Goal: Task Accomplishment & Management: Complete application form

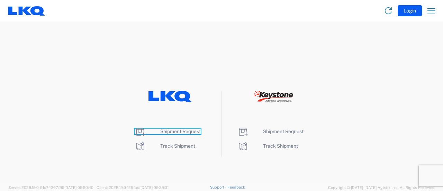
click at [177, 130] on span "Shipment Request" at bounding box center [180, 131] width 40 height 6
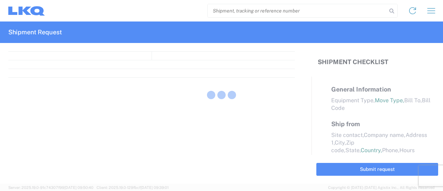
select select "FULL"
select select "LBS"
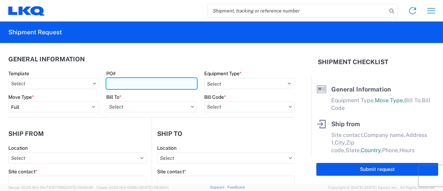
click at [123, 83] on input "PO#" at bounding box center [151, 83] width 91 height 11
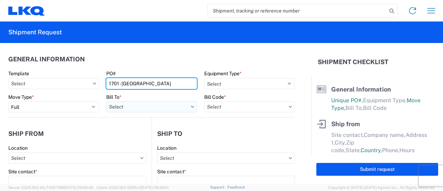
type input "1701 - [GEOGRAPHIC_DATA]"
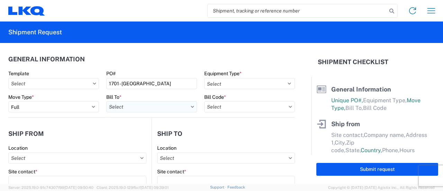
click at [138, 103] on input "text" at bounding box center [151, 106] width 91 height 11
type input "1"
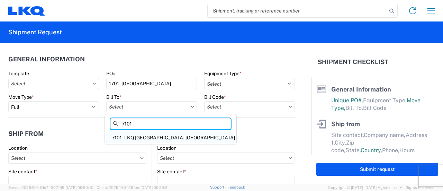
type input "7101"
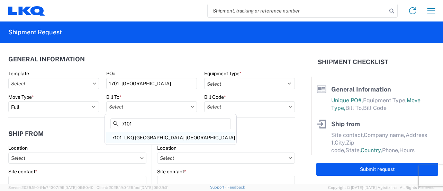
click at [119, 137] on div "7101 - LKQ Niagara Falls ON" at bounding box center [170, 137] width 129 height 11
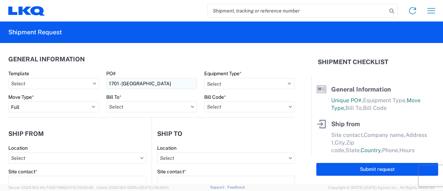
type input "7101 - LKQ Niagara Falls ON"
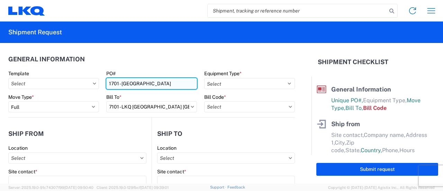
click at [116, 83] on input "1701 - lithio" at bounding box center [151, 83] width 91 height 11
type input "7101 - lithio"
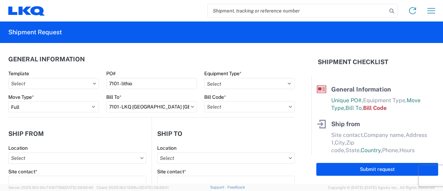
click at [127, 68] on agx-form-section "General Information Template PO# 7101 - lithio Equipment Type * Select 53’ Dry …" at bounding box center [151, 84] width 286 height 66
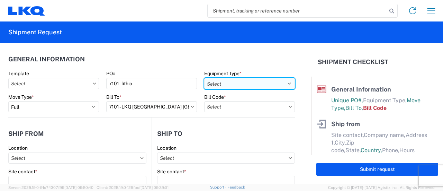
click at [249, 85] on select "Select 53’ Dry Van Flatbed Dropdeck (van) Lowboy (flatbed) Rail" at bounding box center [249, 83] width 91 height 11
select select "STDV"
click at [204, 78] on select "Select 53’ Dry Van Flatbed Dropdeck (van) Lowboy (flatbed) Rail" at bounding box center [249, 83] width 91 height 11
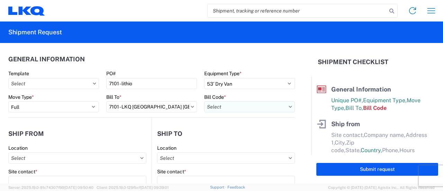
click at [230, 106] on input "text" at bounding box center [249, 106] width 91 height 11
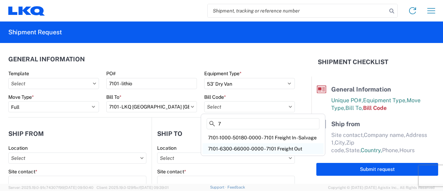
type input "7"
click at [234, 149] on div "7101-6300-66000-0000 - 7101 Freight Out" at bounding box center [262, 148] width 121 height 11
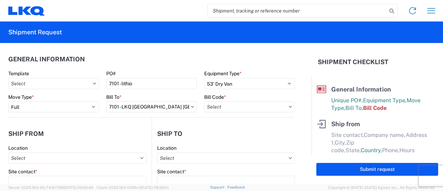
type input "7101-6300-66000-0000 - 7101 Freight Out"
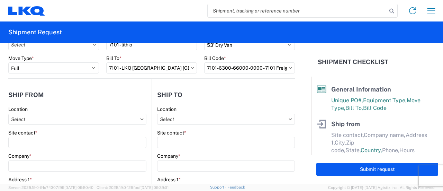
scroll to position [69, 0]
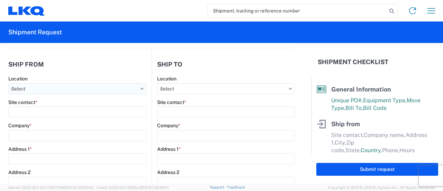
click at [50, 90] on input "text" at bounding box center [77, 88] width 138 height 11
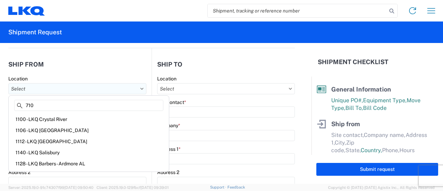
type input "7101"
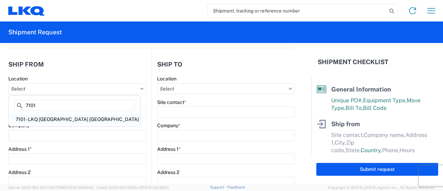
click at [53, 118] on div "7101 - LKQ Niagara Falls ON" at bounding box center [74, 118] width 129 height 11
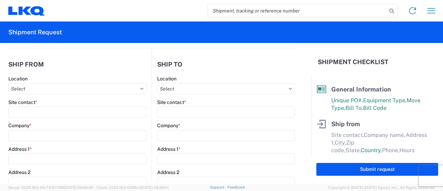
type input "7101 - LKQ Niagara Falls ON"
type input "LKQ Corporation"
type input "6740 Marshall Road"
type input "Niagra Falls"
type input "L0S1KO"
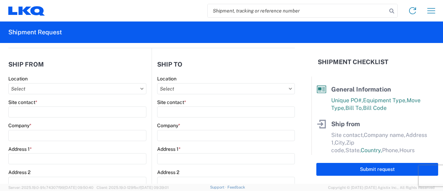
select select
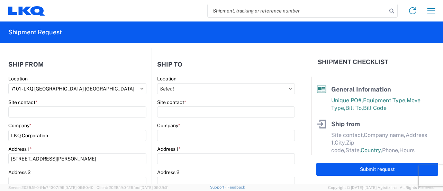
select select "CA"
type input "08:00"
type input "17:00"
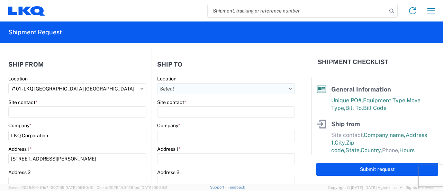
click at [192, 86] on input "text" at bounding box center [226, 88] width 138 height 11
type input "l"
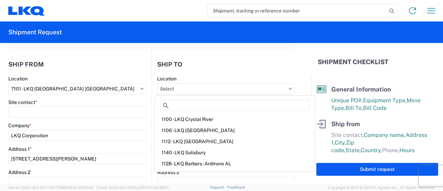
click at [221, 57] on header "Ship to" at bounding box center [223, 64] width 143 height 16
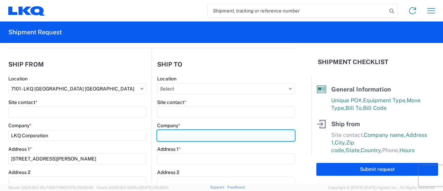
click at [167, 136] on input "Company *" at bounding box center [226, 135] width 138 height 11
paste input "LITHION SAINT-BRUNO INC"
type input "LITHION SAINT-BRUNO INC"
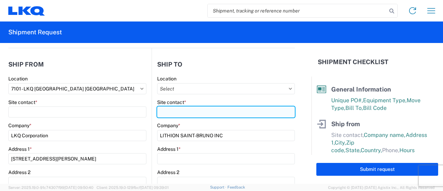
click at [178, 113] on input "Site contact *" at bounding box center [226, 111] width 138 height 11
paste input "Antoine Bleau"
type input "Antoine Bleau"
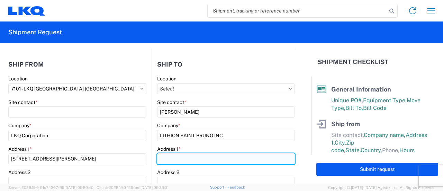
click at [160, 160] on input "Address 1 *" at bounding box center [226, 158] width 138 height 11
paste input "960 PARENT SAINT-BRUNO"
type input "960 PARENT SAINT-BRUNO"
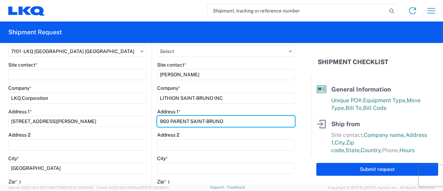
scroll to position [138, 0]
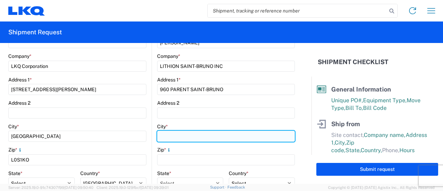
click at [162, 134] on input "City *" at bounding box center [226, 135] width 138 height 11
paste input "MONTARVILLE"
type input "MONTARVILLE"
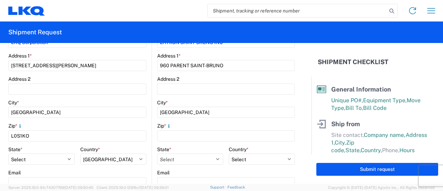
scroll to position [173, 0]
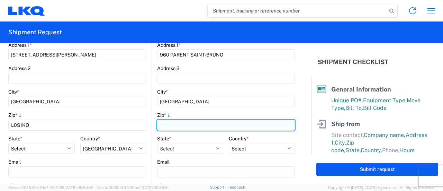
drag, startPoint x: 160, startPoint y: 122, endPoint x: 168, endPoint y: 125, distance: 8.0
click at [161, 122] on input "Zip *" at bounding box center [226, 124] width 138 height 11
type input "j3v 67L"
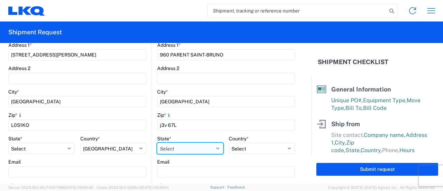
click at [173, 148] on select "Select Alabama Alaska Arizona Arkansas Armed Forces Americas Armed Forces Europ…" at bounding box center [190, 147] width 66 height 11
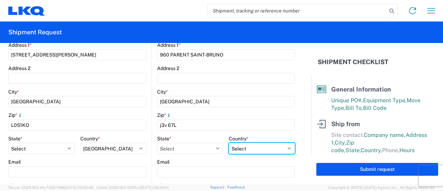
click at [282, 148] on div "Country * Select Afghanistan Åland Islands Albania Algeria American Samoa Andor…" at bounding box center [262, 144] width 66 height 19
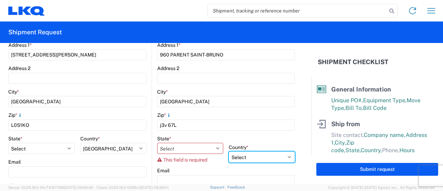
select select "CA"
click at [229, 151] on select "Select Afghanistan Åland Islands Albania Algeria American Samoa Andorra Angola …" at bounding box center [262, 156] width 66 height 11
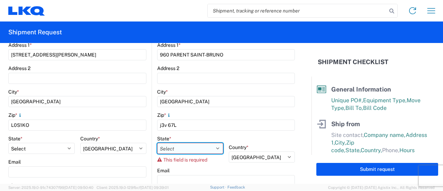
click at [169, 149] on select "Select Alberta British Columbia Manitoba New Brunswick Newfoundland and Labrado…" at bounding box center [190, 147] width 66 height 11
select select "QC"
click at [157, 142] on select "Select Alberta British Columbia Manitoba New Brunswick Newfoundland and Labrado…" at bounding box center [190, 147] width 66 height 11
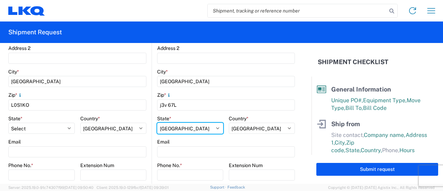
scroll to position [242, 0]
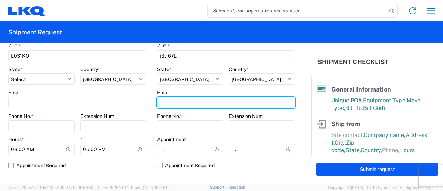
click at [168, 101] on input "Email" at bounding box center [226, 102] width 138 height 11
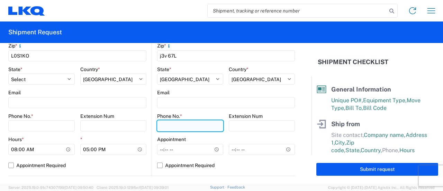
click at [160, 125] on input "Phone No. *" at bounding box center [190, 125] width 66 height 11
paste input "514 353-4008 Ext. 208"
type input "514 353-4008 Ext. 208"
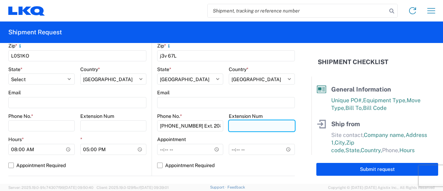
click at [237, 129] on input "Extension Num" at bounding box center [262, 125] width 66 height 11
type input "208"
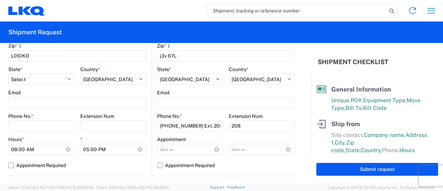
click at [287, 162] on label "Appointment Required" at bounding box center [226, 164] width 138 height 11
click at [0, 0] on input "Appointment Required" at bounding box center [0, 0] width 0 height 0
select select "CA"
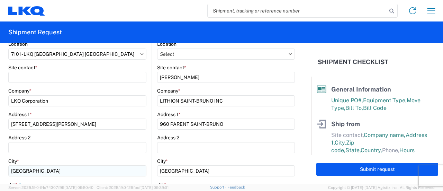
scroll to position [35, 0]
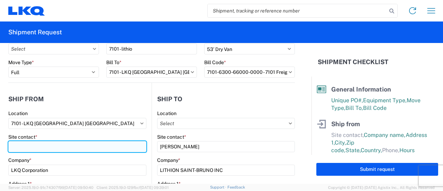
click at [16, 148] on input "Site contact *" at bounding box center [77, 146] width 138 height 11
type input "n"
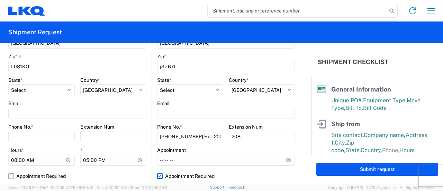
scroll to position [242, 0]
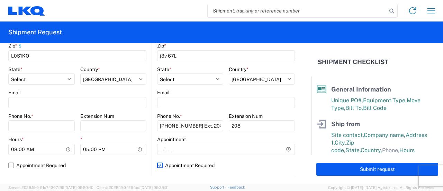
type input "Nathan Stewart"
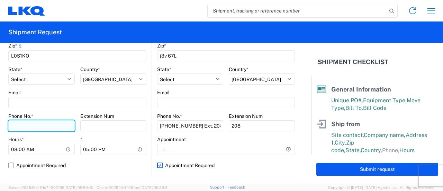
click at [24, 125] on input "Phone No. *" at bounding box center [41, 125] width 66 height 11
paste input ": (289) 257-4779"
click at [13, 126] on input ": (289) 257-4779" at bounding box center [41, 125] width 66 height 11
type input "(289) 257-4779"
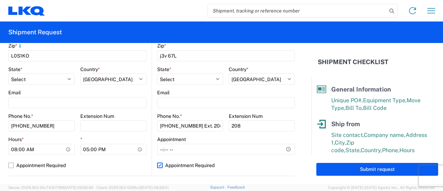
click at [299, 153] on form "General Information Template PO# 7101 - lithio Equipment Type * Select 53’ Dry …" at bounding box center [155, 113] width 311 height 140
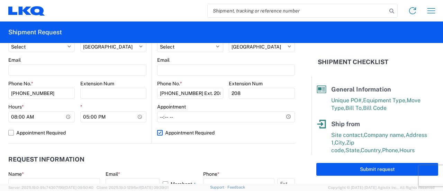
scroll to position [311, 0]
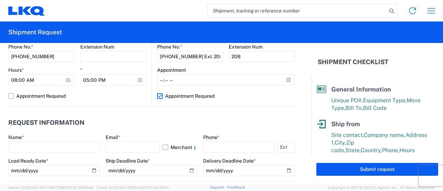
click at [157, 96] on label "Appointment Required" at bounding box center [226, 95] width 138 height 11
click at [0, 0] on input "Appointment Required" at bounding box center [0, 0] width 0 height 0
select select "CA"
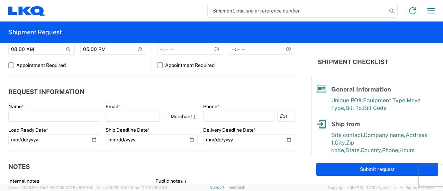
scroll to position [380, 0]
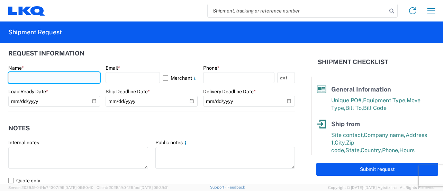
click at [38, 77] on input "text" at bounding box center [54, 77] width 92 height 11
type input "marc metzger"
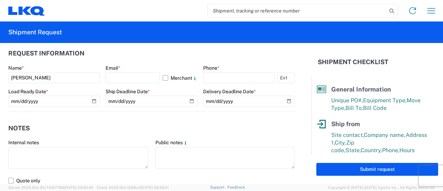
select select "US"
type input "msmetzger@lkqcorp.com"
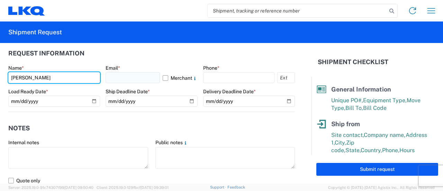
scroll to position [389, 0]
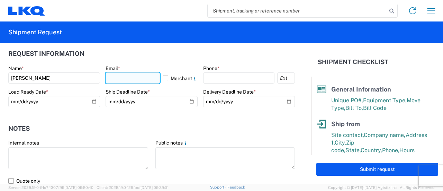
click at [117, 80] on input "text" at bounding box center [132, 77] width 54 height 11
type input "msmetzger@lkqcorp.com"
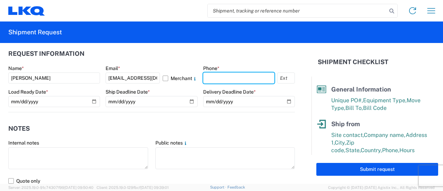
type input "9082082658"
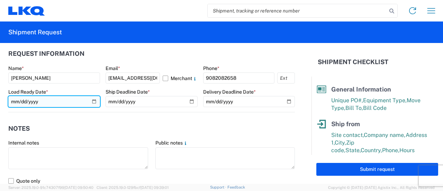
click at [93, 101] on input "date" at bounding box center [54, 101] width 92 height 11
type input "2025-09-22"
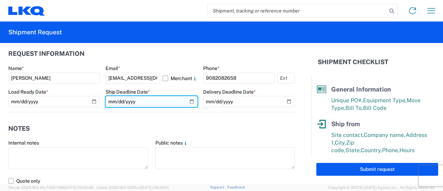
click at [186, 102] on input "date" at bounding box center [151, 101] width 92 height 11
type input "2025-09-17"
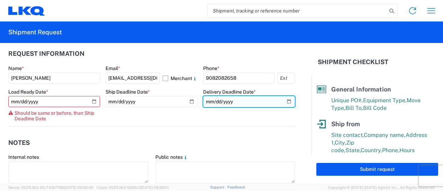
click at [255, 101] on input "date" at bounding box center [249, 101] width 92 height 11
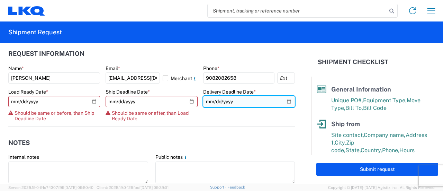
click at [284, 101] on input "date" at bounding box center [249, 101] width 92 height 11
type input "2025-09-18"
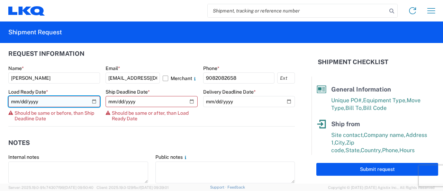
click at [89, 101] on input "2025-09-22" at bounding box center [54, 101] width 92 height 11
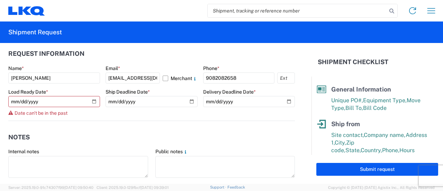
click at [93, 146] on agx-form-section "Notes Internal notes Public notes Quote only" at bounding box center [151, 162] width 286 height 66
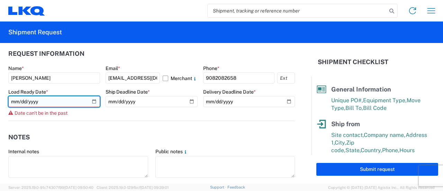
click at [92, 99] on input "2025-09-16" at bounding box center [54, 101] width 92 height 11
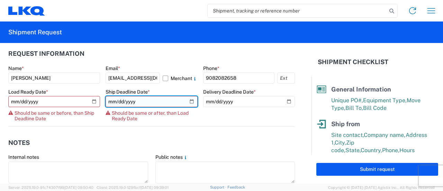
click at [188, 100] on input "2025-09-17" at bounding box center [151, 101] width 92 height 11
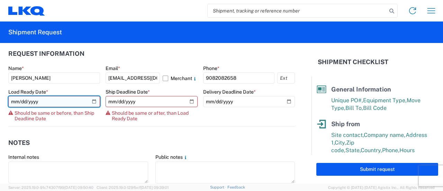
click at [66, 103] on input "2025-09-18" at bounding box center [54, 101] width 92 height 11
click at [91, 99] on input "2025-09-18" at bounding box center [54, 101] width 92 height 11
type input "2025-09-22"
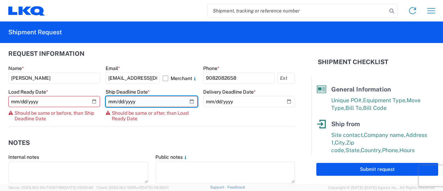
click at [187, 101] on input "2025-09-17" at bounding box center [151, 101] width 92 height 11
type input "2025-09-23"
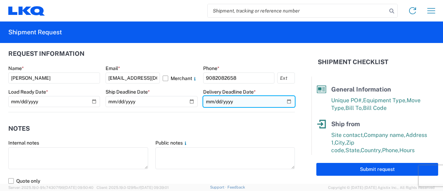
click at [279, 101] on input "2025-09-18" at bounding box center [249, 101] width 92 height 11
click at [284, 100] on input "2025-09-18" at bounding box center [249, 101] width 92 height 11
type input "2025-09-25"
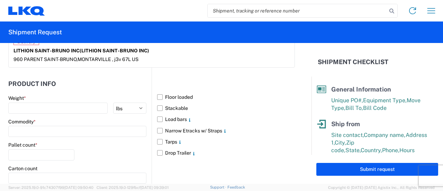
scroll to position [631, 0]
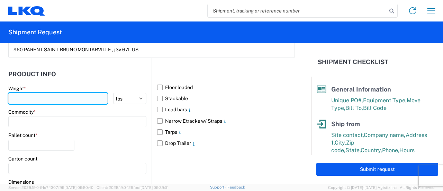
click at [23, 93] on input "number" at bounding box center [57, 98] width 99 height 11
type input "33443"
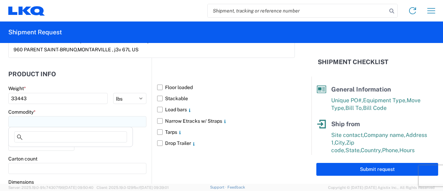
click at [34, 117] on input at bounding box center [77, 121] width 138 height 11
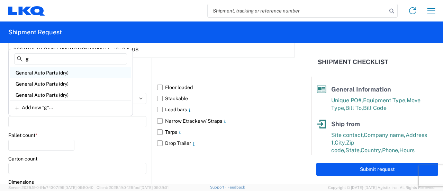
type input "g"
click at [46, 74] on div "General Auto Parts (dry)" at bounding box center [70, 72] width 121 height 11
type input "General Auto Parts (dry)"
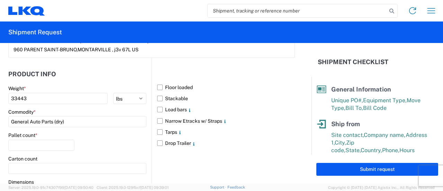
scroll to position [696, 0]
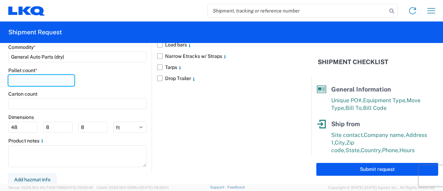
click at [19, 76] on input "number" at bounding box center [41, 80] width 66 height 11
type input "20"
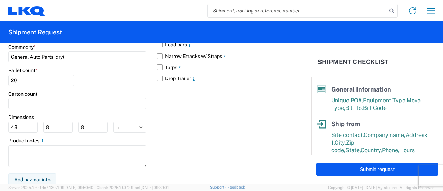
click at [0, 125] on form "General Information Template PO# 7101 - lithio Equipment Type * Select 53’ Dry …" at bounding box center [155, 113] width 311 height 140
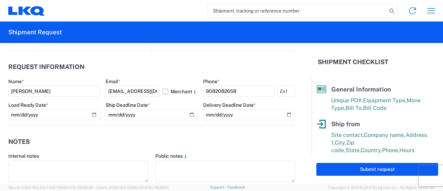
scroll to position [453, 0]
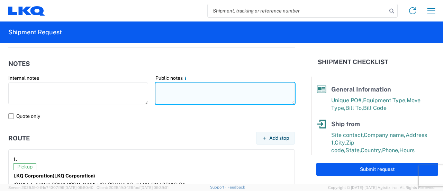
click at [179, 90] on textarea at bounding box center [225, 93] width 140 height 22
paste textarea "CLASS 9 UN3480 LI-ION BATTERY EMERGENCY # 800-494-9300 No Hazmat License Requir…"
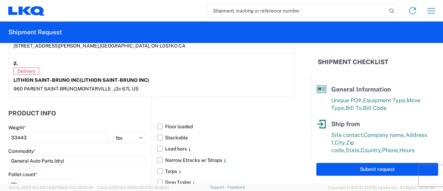
scroll to position [696, 0]
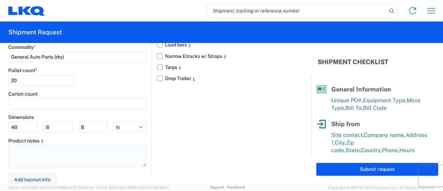
type textarea "CLASS 9 UN3480 LI-ION BATTERY EMERGENCY # 800-494-9300 No Hazmat License Requir…"
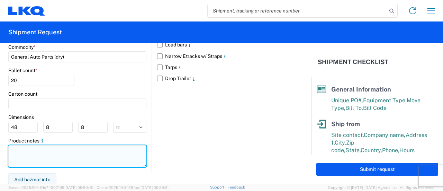
drag, startPoint x: 11, startPoint y: 146, endPoint x: 15, endPoint y: 146, distance: 4.2
click at [11, 146] on textarea at bounding box center [77, 156] width 138 height 22
paste textarea "CLASS 9 UN3480 LI-ION BATTERY EMERGENCY # 800-494-9300 No Hazmat License Requir…"
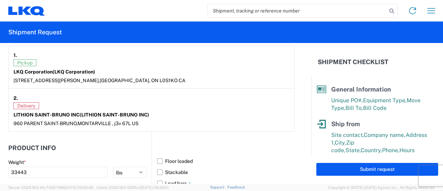
scroll to position [488, 0]
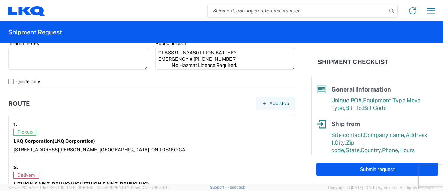
type textarea "CLASS 9 UN3480 LI-ION BATTERY EMERGENCY # 800-494-9300 No Hazmat License Requir…"
click at [10, 81] on label "Quote only" at bounding box center [151, 81] width 286 height 11
click at [0, 0] on input "Quote only" at bounding box center [0, 0] width 0 height 0
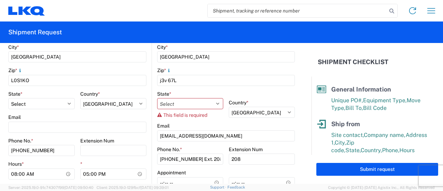
scroll to position [211, 0]
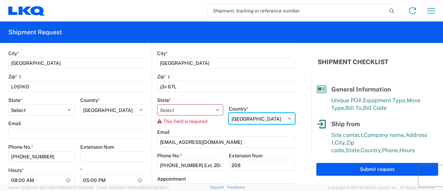
click at [250, 118] on select "Select Afghanistan Åland Islands Albania Algeria American Samoa Andorra Angola …" at bounding box center [262, 118] width 66 height 11
select select "CA"
click at [229, 113] on select "Select Afghanistan Åland Islands Albania Algeria American Samoa Andorra Angola …" at bounding box center [262, 118] width 66 height 11
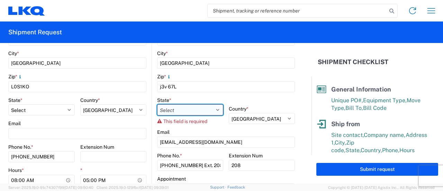
click at [184, 109] on select "Select Alberta British Columbia Manitoba New Brunswick Newfoundland and Labrado…" at bounding box center [190, 109] width 66 height 11
select select "QC"
click at [157, 104] on select "Select Alberta British Columbia Manitoba New Brunswick Newfoundland and Labrado…" at bounding box center [190, 109] width 66 height 11
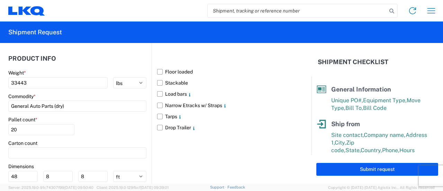
scroll to position [687, 0]
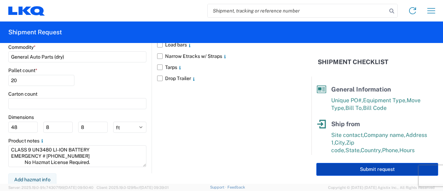
click at [361, 170] on button "Submit request" at bounding box center [377, 169] width 122 height 13
select select "CA"
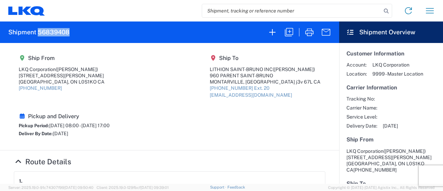
drag, startPoint x: 70, startPoint y: 32, endPoint x: 37, endPoint y: 31, distance: 32.5
click at [37, 31] on agx-form-header "Shipment 56839408" at bounding box center [169, 31] width 339 height 21
copy h2 "56839408"
click at [256, 9] on input "search" at bounding box center [291, 10] width 179 height 13
paste input "56839408"
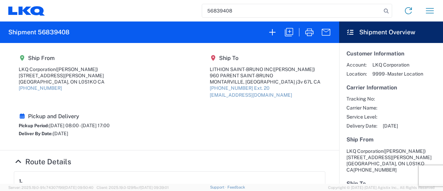
type input "56839408"
click at [104, 93] on agx-shipment-main-routing-info "Ship From LKQ Corporation (Nathan Stewart) 6740 Marshall Road Niagra Falls, ON …" at bounding box center [169, 96] width 311 height 93
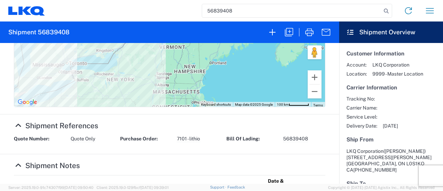
scroll to position [380, 0]
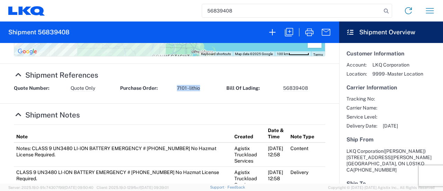
drag, startPoint x: 198, startPoint y: 88, endPoint x: 174, endPoint y: 86, distance: 23.9
click at [174, 86] on div "Purchase Order: 7101 - lithio" at bounding box center [169, 88] width 106 height 7
copy span "7101 - lithio"
click at [288, 32] on icon "button" at bounding box center [288, 32] width 11 height 11
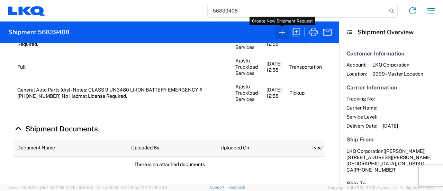
scroll to position [352, 0]
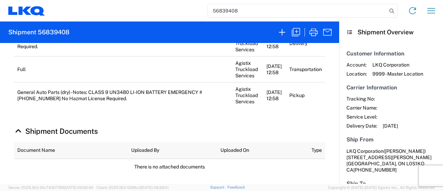
select select "FULL"
select select "LBS"
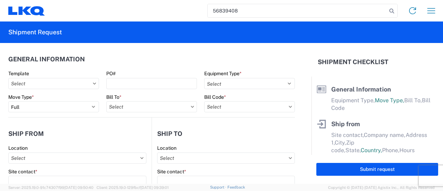
select select "STDV"
type input "Nathan Stewart"
type input "LKQ Corporation"
type input "6740 Marshall Road"
type input "Niagra Falls"
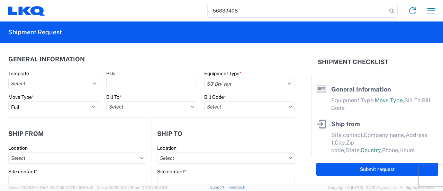
type input "L0S1KO"
type input "Antoine Bleau"
type input "LITHION SAINT-BRUNO INC"
type input "960 PARENT SAINT-BRUNO"
type input "MONTARVILLE"
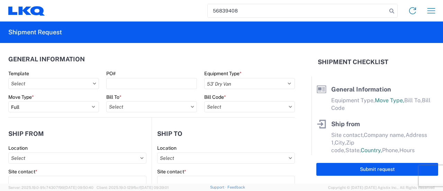
type input "j3v 67L"
type input "msmetzger@lkqcorp.com"
type input "marc metzger"
type input "msmetzger@lkqcorp.com"
type input "9082082658"
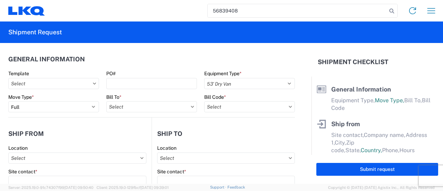
type input "2025-09-22"
type input "2025-09-23"
type input "2025-09-25"
type textarea "CLASS 9 UN3480 LI-ION BATTERY EMERGENCY # 800-494-9300 No Hazmat License Requir…"
type input "33443"
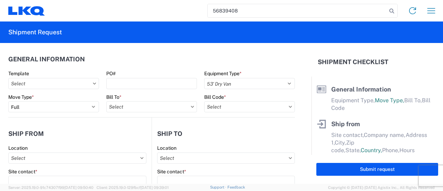
type input "General Auto Parts (dry)"
type input "20"
type input "0"
type textarea "CLASS 9 UN3480 LI-ION BATTERY EMERGENCY # 800-494-9300 No Hazmat License Requir…"
select select "CA"
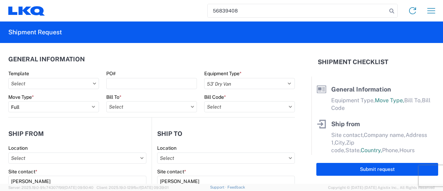
select select "CA"
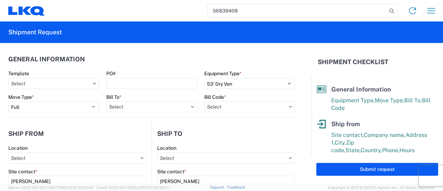
type input "7101 - LKQ Niagara Falls ON"
type input "7101-6300-66000-0000 - 7101 Freight Out"
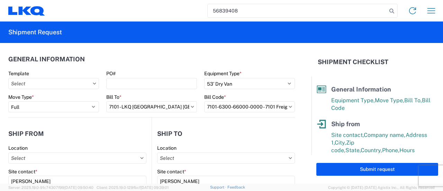
type input "7101 - LKQ Niagara Falls ON"
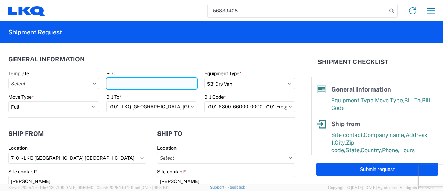
click at [132, 84] on input "PO#" at bounding box center [151, 83] width 91 height 11
paste input "7101 - lithio"
type input "7101 - Inter"
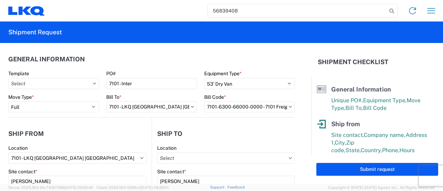
click at [146, 66] on header "General Information" at bounding box center [151, 59] width 286 height 16
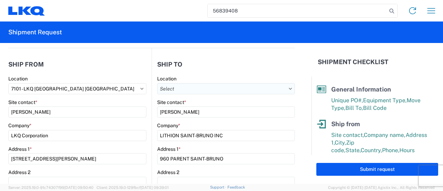
click at [193, 89] on input "text" at bounding box center [226, 88] width 138 height 11
type input "i"
type input "Inter"
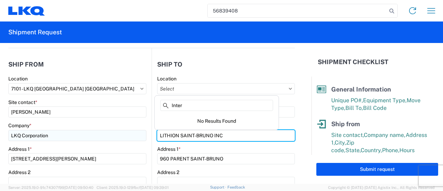
drag, startPoint x: 226, startPoint y: 135, endPoint x: 125, endPoint y: 132, distance: 101.4
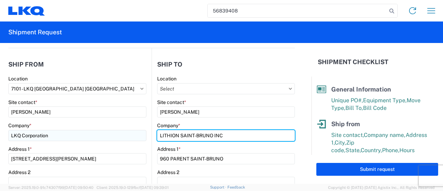
paste input "INTERCO TRADING CO RECEVING"
type input "INTERCO TRADING CO RECEVING"
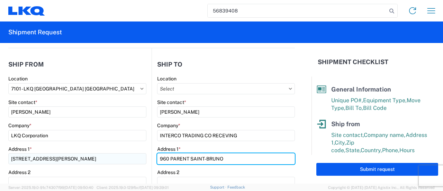
drag, startPoint x: 230, startPoint y: 158, endPoint x: 128, endPoint y: 162, distance: 102.1
paste input "7 Gateway Commerce Center Dr W"
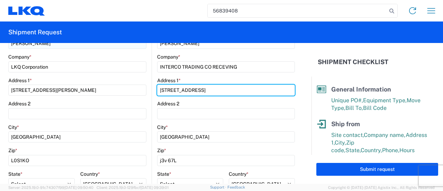
scroll to position [138, 0]
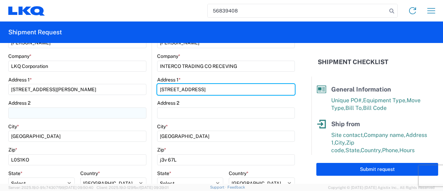
type input "7 Gateway Commerce Center Dr W"
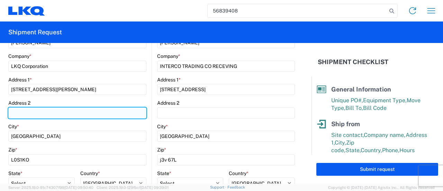
click at [129, 113] on input "Address 2" at bounding box center [77, 112] width 138 height 11
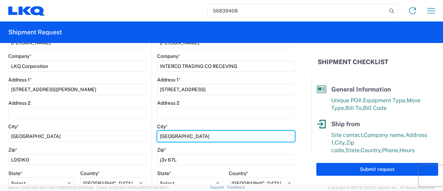
click at [206, 132] on input "MONTARVILLE" at bounding box center [226, 135] width 138 height 11
drag, startPoint x: 205, startPoint y: 134, endPoint x: 120, endPoint y: 138, distance: 84.5
click at [120, 139] on div "Ship from 7101 Location 7101 - LKQ Niagara Falls ON Site contact * Nathan Stewa…" at bounding box center [151, 129] width 286 height 301
type input "Edwardsville"
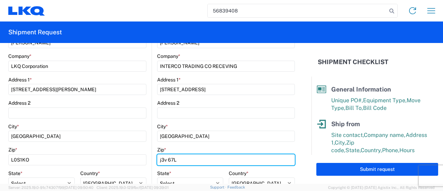
type input "62025"
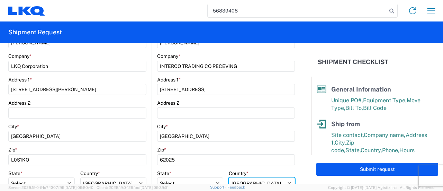
select select "US"
type input "RECEIVING"
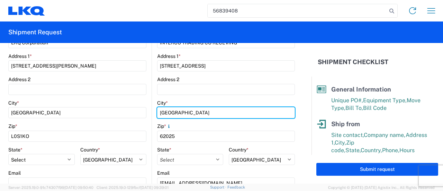
scroll to position [173, 0]
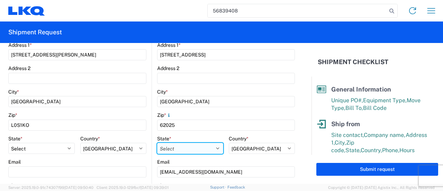
click at [192, 149] on select "Select Alabama Alaska Arizona Arkansas Armed Forces Americas Armed Forces Europ…" at bounding box center [190, 147] width 66 height 11
select select "IL"
click at [157, 142] on select "Select Alabama Alaska Arizona Arkansas Armed Forces Americas Armed Forces Europ…" at bounding box center [190, 147] width 66 height 11
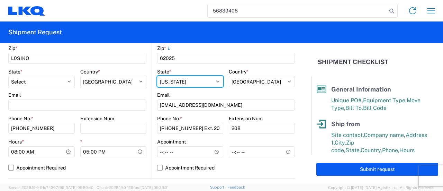
scroll to position [242, 0]
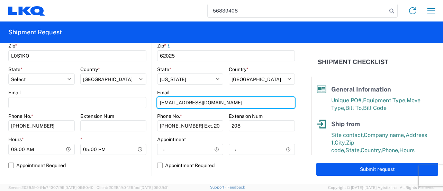
drag, startPoint x: 225, startPoint y: 100, endPoint x: 154, endPoint y: 106, distance: 71.2
click at [154, 106] on main "Location Site contact * Antoine Bleau Company * INTERCO TRADING CO RECEVING Add…" at bounding box center [223, 38] width 143 height 273
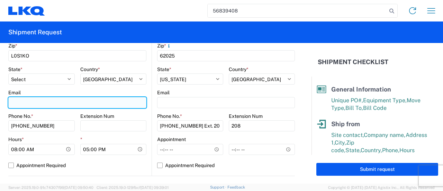
click at [19, 103] on input "Email" at bounding box center [77, 102] width 138 height 11
paste input "msmetzger@lkqcorp.com"
type input "msmetzger@lkqcorp.com"
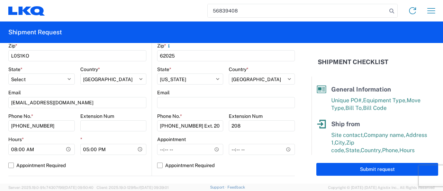
click at [125, 6] on div "56839408 Home Shipment request Shipment tracking" at bounding box center [242, 10] width 395 height 17
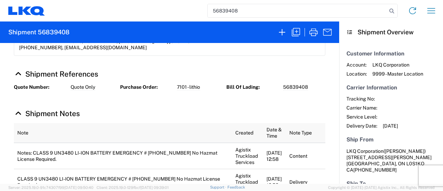
scroll to position [242, 0]
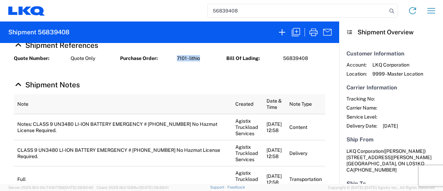
drag, startPoint x: 199, startPoint y: 57, endPoint x: 164, endPoint y: 57, distance: 34.9
click at [164, 57] on div "Purchase Order: 7101 - lithio" at bounding box center [169, 58] width 106 height 7
copy div "7101 - lithio"
click at [296, 35] on icon "button" at bounding box center [296, 32] width 8 height 8
select select "FULL"
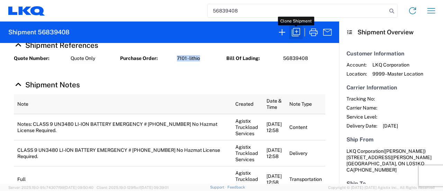
select select "US"
select select "LBS"
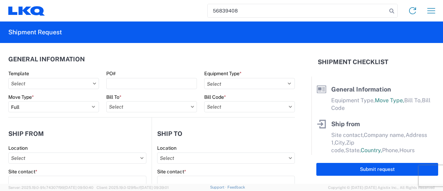
select select "STDV"
type input "Nathan Stewart"
type input "LKQ Corporation"
type input "6740 Marshall Road"
type input "Niagra Falls"
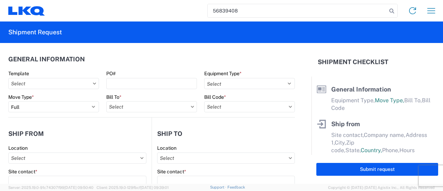
type input "L0S1KO"
type input "Antoine Bleau"
type input "LITHION SAINT-BRUNO INC"
type input "960 PARENT SAINT-BRUNO"
type input "MONTARVILLE"
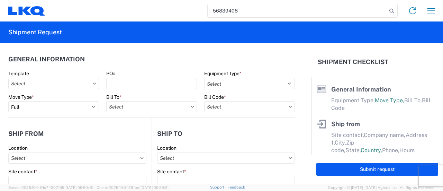
type input "j3v 67L"
type input "msmetzger@lkqcorp.com"
type input "marc metzger"
type input "msmetzger@lkqcorp.com"
type input "9082082658"
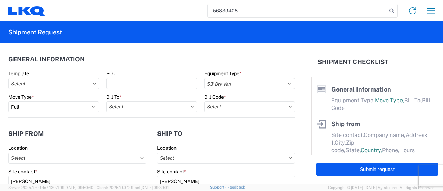
type input "2025-09-22"
type input "2025-09-25"
type textarea "CLASS 9 UN3480 LI-ION BATTERY EMERGENCY # 800-494-9300 No Hazmat License Requir…"
type input "33443"
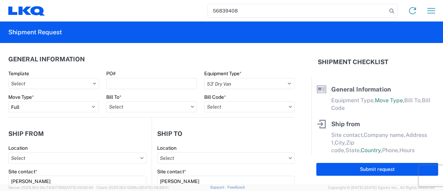
type input "General Auto Parts (dry)"
type input "20"
type input "0"
type textarea "CLASS 9 UN3480 LI-ION BATTERY EMERGENCY # 800-494-9300 No Hazmat License Requir…"
select select "CA"
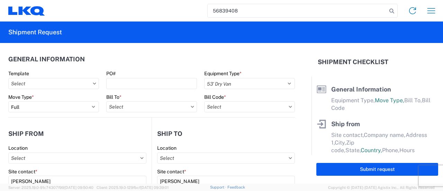
select select "CA"
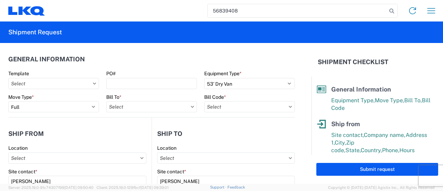
type input "7101 - LKQ Niagara Falls ON"
type input "7101-6300-66000-0000 - 7101 Freight Out"
type input "7101 - LKQ Niagara Falls ON"
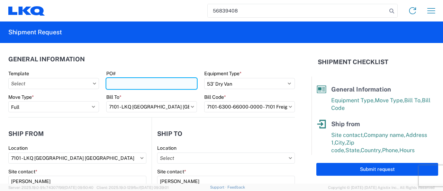
click at [113, 81] on input "PO#" at bounding box center [151, 83] width 91 height 11
paste input "7101 - lithio"
type input "7101 - Inter"
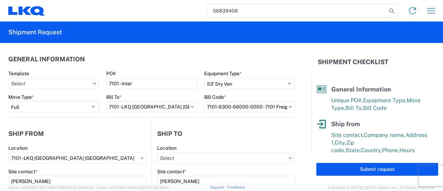
click at [113, 69] on agx-form-section "General Information Template PO# 7101 - Inter Equipment Type * Select 53’ Dry V…" at bounding box center [151, 84] width 286 height 66
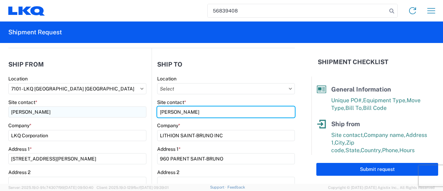
drag, startPoint x: 195, startPoint y: 113, endPoint x: 136, endPoint y: 114, distance: 58.5
paste input "INTERCO TRADING CO RECEVING"
type input "INTERCO TRADING CO RECEVING"
drag, startPoint x: 240, startPoint y: 111, endPoint x: 139, endPoint y: 109, distance: 101.4
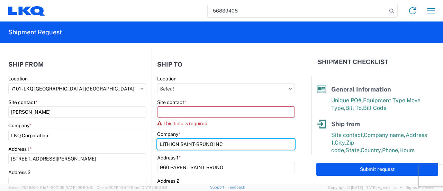
drag, startPoint x: 225, startPoint y: 145, endPoint x: 130, endPoint y: 142, distance: 95.1
paste input "INTERCO TRADING CO RECEVING"
drag, startPoint x: 236, startPoint y: 144, endPoint x: 210, endPoint y: 145, distance: 26.3
click at [210, 145] on input "INTERCO TRADING CO RECEVING" at bounding box center [226, 143] width 138 height 11
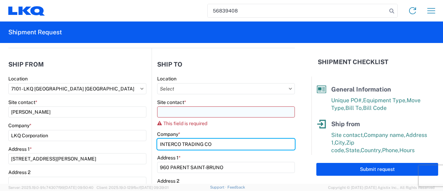
type input "INTERCO TRADING CO"
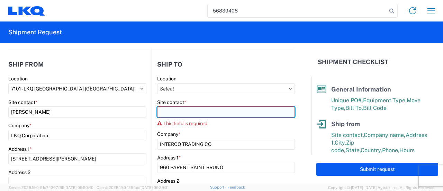
click at [162, 114] on input "Site contact *" at bounding box center [226, 111] width 138 height 11
paste input "RECEVING"
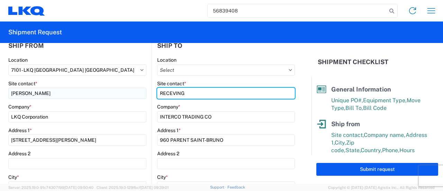
scroll to position [104, 0]
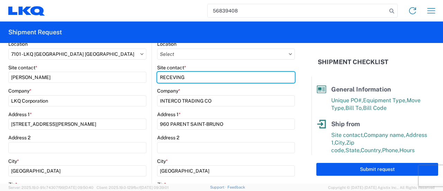
type input "RECEVING"
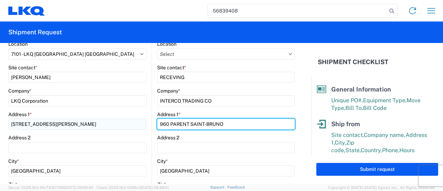
drag, startPoint x: 228, startPoint y: 123, endPoint x: 131, endPoint y: 122, distance: 97.2
click at [131, 122] on div "Ship from 7101 Location 7101 - LKQ Niagara Falls ON Site contact * Nathan Stewa…" at bounding box center [151, 163] width 286 height 301
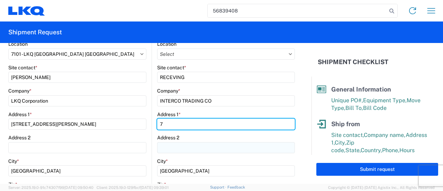
type input "7 Gateway Commerce Center Dr W"
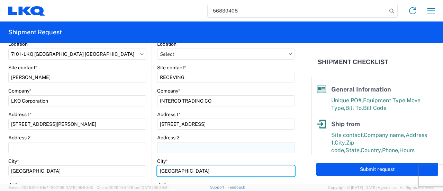
type input "Edwardsville"
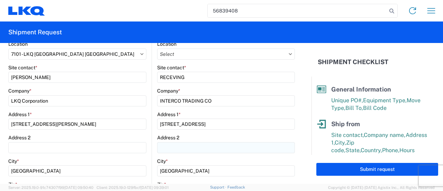
type input "62025"
select select "US"
type input "RECEIVING"
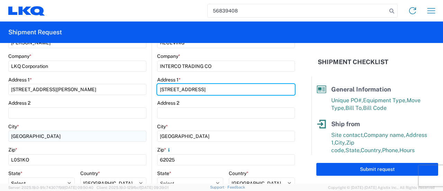
scroll to position [173, 0]
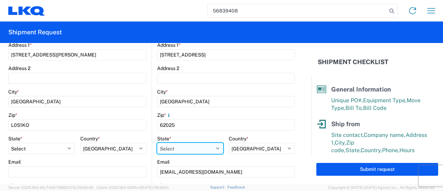
click at [181, 149] on select "Select Alabama Alaska Arizona Arkansas Armed Forces Americas Armed Forces Europ…" at bounding box center [190, 147] width 66 height 11
select select "IL"
click at [157, 142] on select "Select Alabama Alaska Arizona Arkansas Armed Forces Americas Armed Forces Europ…" at bounding box center [190, 147] width 66 height 11
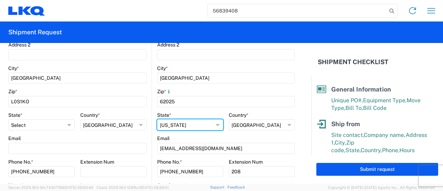
scroll to position [208, 0]
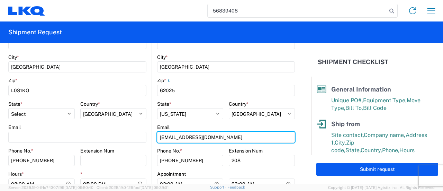
drag, startPoint x: 218, startPoint y: 138, endPoint x: 151, endPoint y: 137, distance: 66.4
click at [152, 137] on main "Location Site contact * RECEVING Company * INTERCO TRADING CO Address 1 * 7 Gat…" at bounding box center [223, 73] width 143 height 273
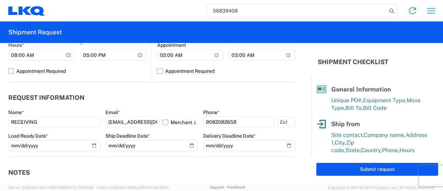
scroll to position [346, 0]
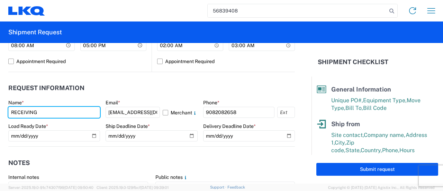
click at [0, 112] on form "General Information Template PO# 7101 - Inter Equipment Type * Select 53’ Dry V…" at bounding box center [155, 113] width 311 height 140
type input "marc metzger"
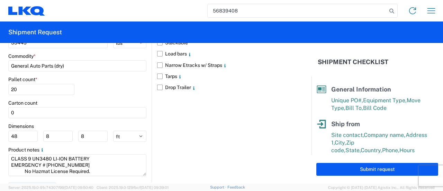
scroll to position [687, 0]
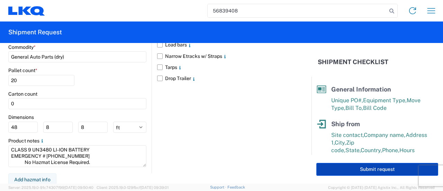
click at [368, 170] on button "Submit request" at bounding box center [377, 169] width 122 height 13
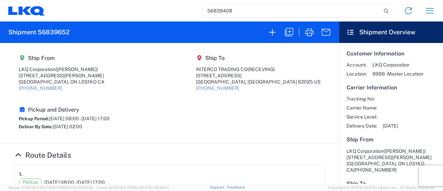
drag, startPoint x: 240, startPoint y: 10, endPoint x: 182, endPoint y: 3, distance: 58.6
click at [182, 3] on div "56839408 Home Shipment request Shipment tracking" at bounding box center [242, 10] width 395 height 17
paste input "767052"
type input "56767052"
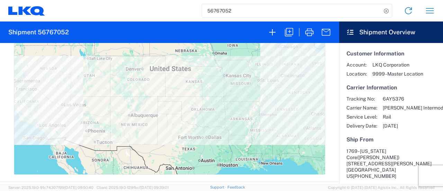
scroll to position [311, 0]
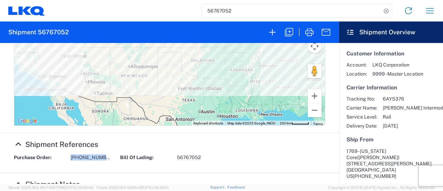
drag, startPoint x: 104, startPoint y: 157, endPoint x: 67, endPoint y: 152, distance: 37.0
click at [67, 152] on agx-collapsable-section "Shipment References Purchase Order: 1769-3238-153 Bill Of Lading: 56767052" at bounding box center [169, 152] width 339 height 39
copy div "1769-3238-153"
click at [291, 29] on icon "button" at bounding box center [288, 32] width 11 height 11
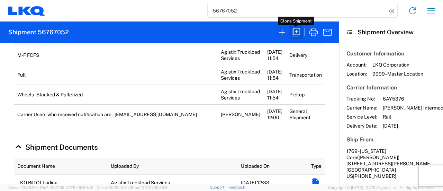
select select "FULL"
select select "US"
select select "LBS"
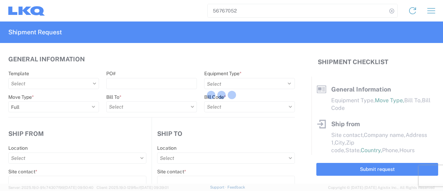
select select "BCAR"
type input "Marc Metzger"
type input "1769 - California Core"
type input "405 S Wanamaker Ave"
type input "Ontario"
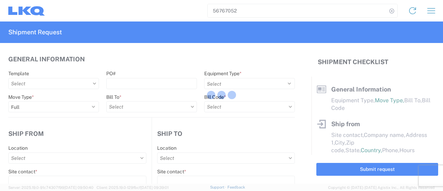
type input "91761"
type input "msmetzger@lkqcorp.com"
type input "Cami Owens"
type input "3238 - Huntington IDC"
type input "1870 Riverfork Drive W"
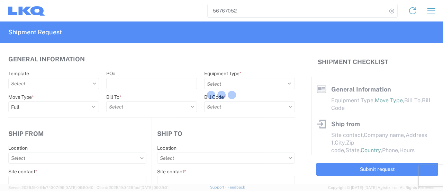
type input "Huntington"
type input "46750"
type input "cowens@lkqcorp.com"
type input "marc metzger"
type input "msmetzger@lkqcorp.com"
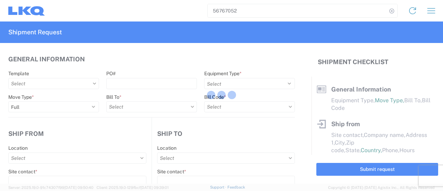
type input "908-208-2658"
type input "2025-09-12"
type input "2025-09-30"
type textarea "M-F FCFS"
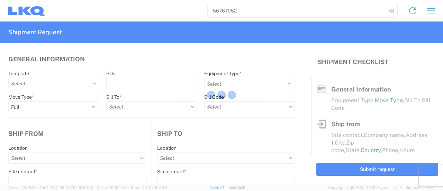
type input "25000"
type input "Wheels - Stacked & Palletized"
type input "27"
type input "1"
select select "US"
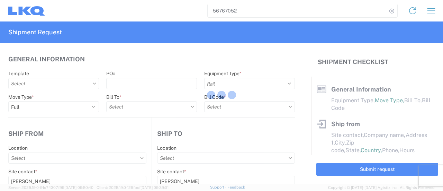
select select "US"
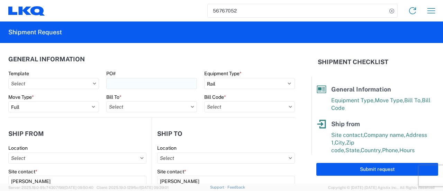
type input "1769 - California Core"
type input "3238 - Huntington IDC"
type input "3238-3015-50180-0000 - 3238 Freight In - Wheel Cores"
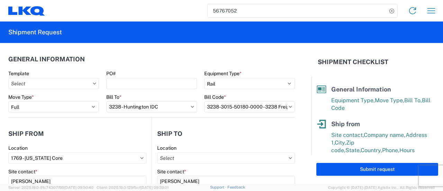
type input "3238 - Huntington IDC"
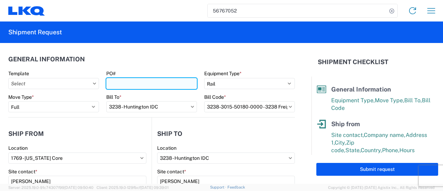
click at [115, 84] on input "PO#" at bounding box center [151, 83] width 91 height 11
paste input "1769-3238-153"
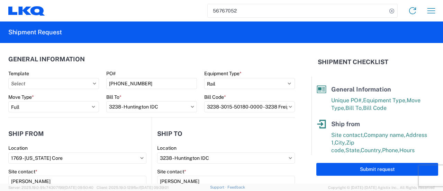
click at [110, 52] on header "General Information" at bounding box center [151, 59] width 286 height 16
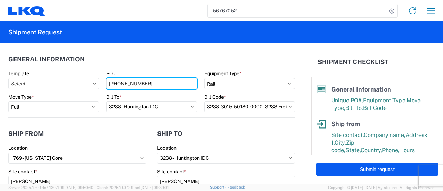
drag, startPoint x: 107, startPoint y: 83, endPoint x: 219, endPoint y: 91, distance: 111.6
click at [108, 83] on input "1769-3238-153" at bounding box center [151, 83] width 91 height 11
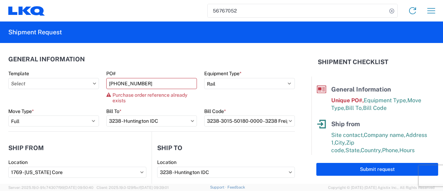
click at [108, 52] on header "General Information" at bounding box center [151, 59] width 286 height 16
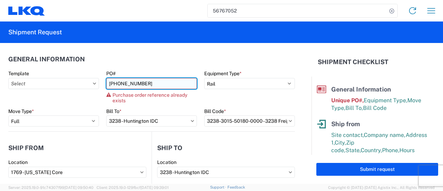
click at [145, 83] on input "1769-3238-153" at bounding box center [151, 83] width 91 height 11
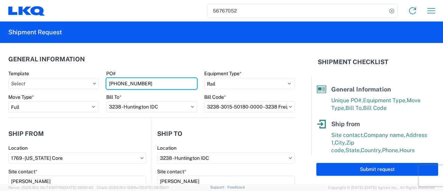
type input "1769-3238-154"
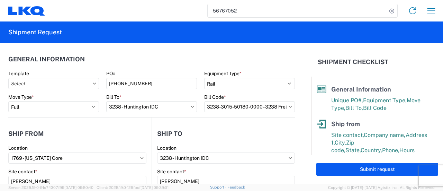
click at [110, 52] on header "General Information" at bounding box center [151, 59] width 286 height 16
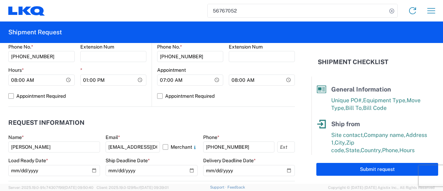
scroll to position [346, 0]
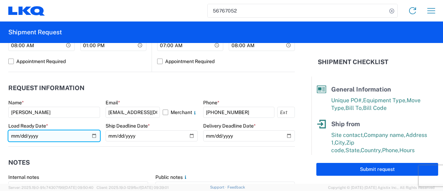
click at [91, 136] on input "2025-09-12" at bounding box center [54, 135] width 92 height 11
type input "2025-09-19"
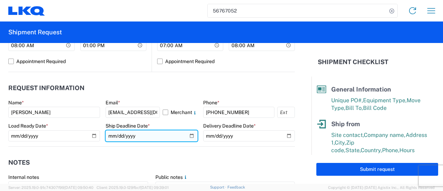
click at [187, 136] on input "2025-09-12" at bounding box center [151, 135] width 92 height 11
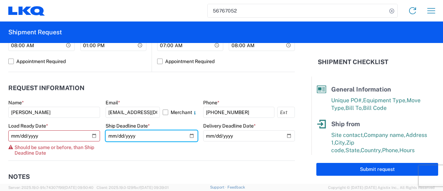
type input "2025-09-19"
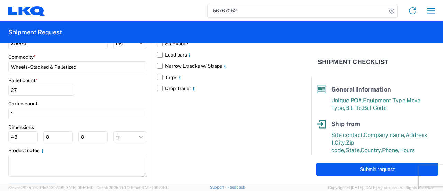
scroll to position [687, 0]
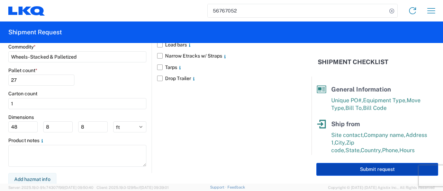
click at [379, 166] on button "Submit request" at bounding box center [377, 169] width 122 height 13
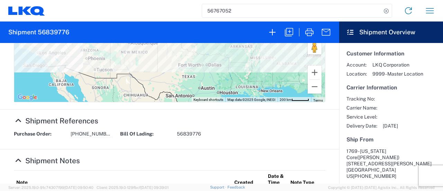
scroll to position [346, 0]
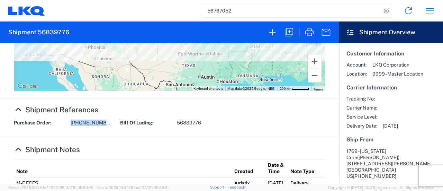
drag, startPoint x: 71, startPoint y: 123, endPoint x: 114, endPoint y: 125, distance: 43.3
click at [114, 125] on div "Purchase Order: 1769-3238-154 Bill Of Lading: 56839776" at bounding box center [169, 124] width 319 height 11
copy span "1769-3238-154"
